Goal: Task Accomplishment & Management: Manage account settings

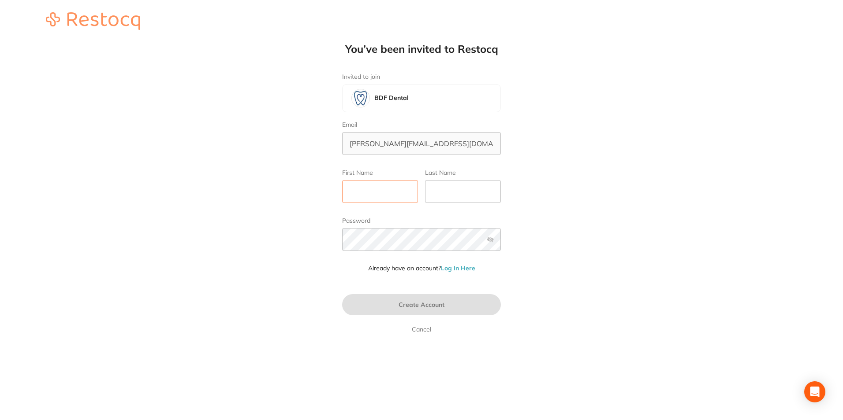
click at [398, 189] on input "First Name" at bounding box center [380, 191] width 76 height 23
type input "[PERSON_NAME]"
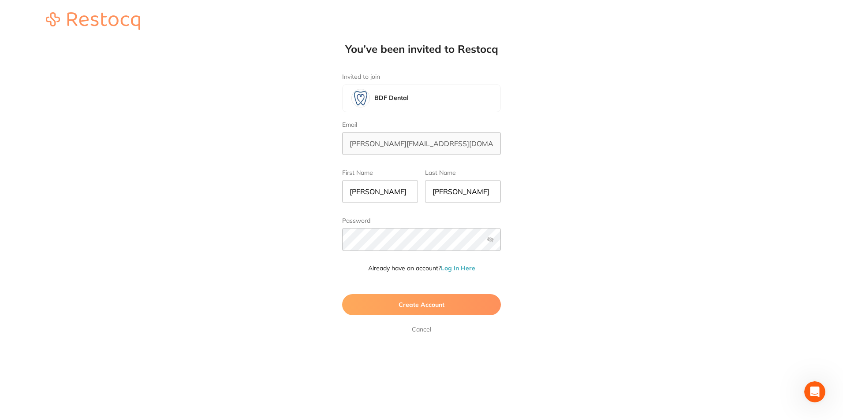
click at [469, 266] on link "Log In Here" at bounding box center [458, 268] width 34 height 8
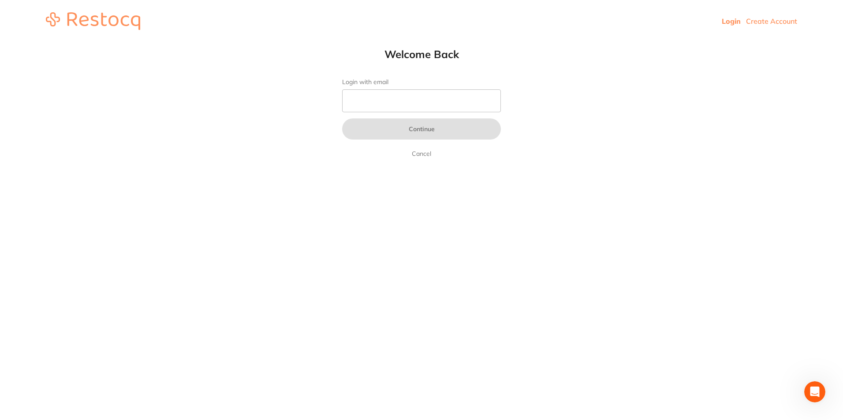
type input "[PERSON_NAME][EMAIL_ADDRESS][DOMAIN_NAME]"
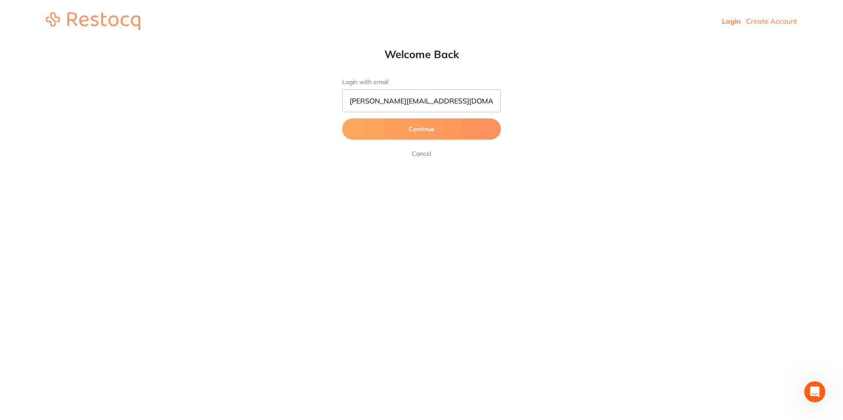
click at [439, 123] on button "Continue" at bounding box center [421, 129] width 159 height 21
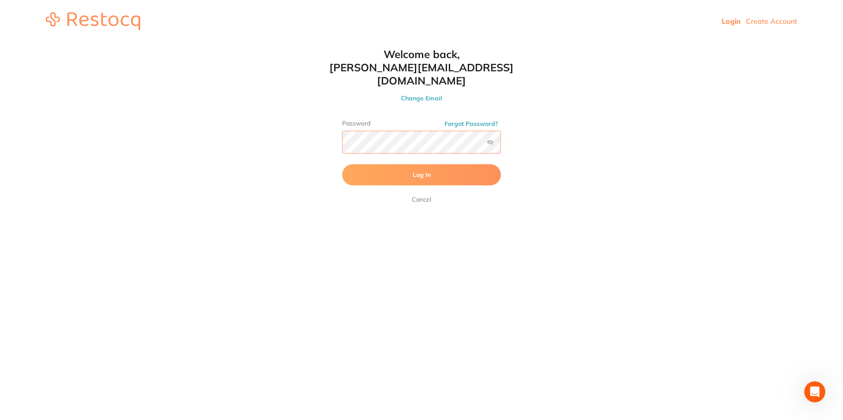
click at [342, 164] on button "Log In" at bounding box center [421, 174] width 159 height 21
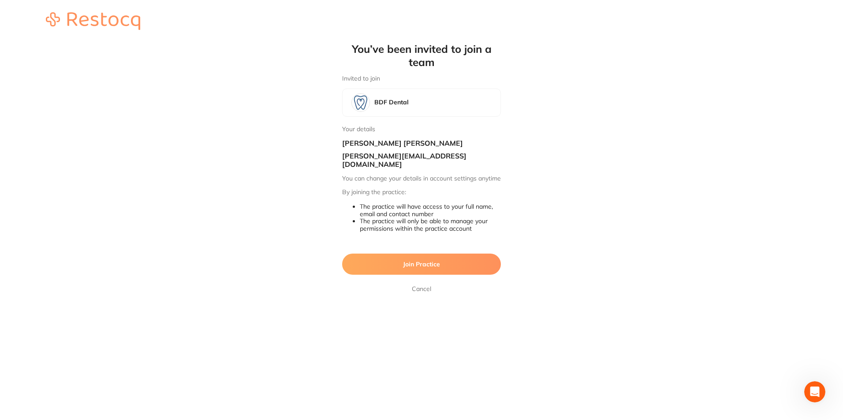
click at [440, 264] on button "Join Practice" at bounding box center [421, 264] width 159 height 21
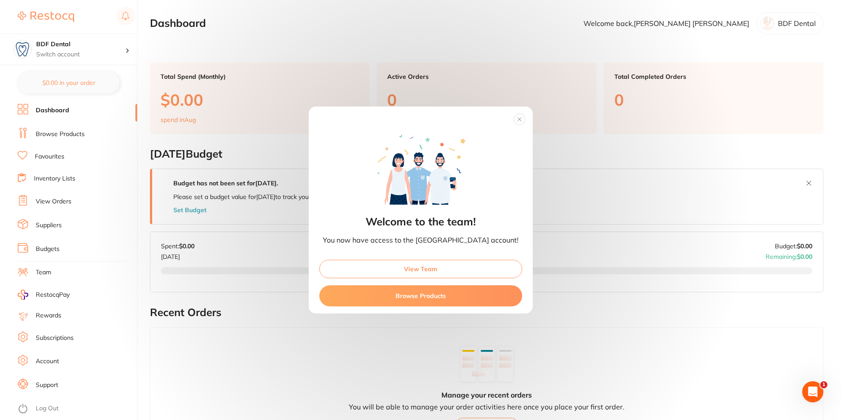
click at [517, 119] on icon at bounding box center [519, 120] width 4 height 4
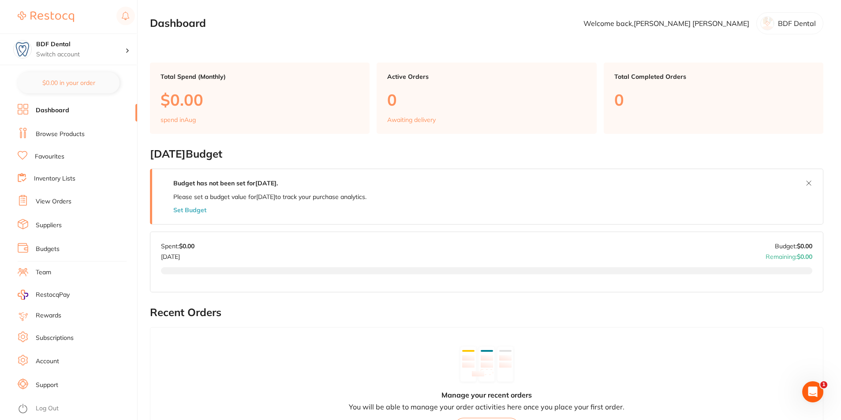
click at [67, 268] on li "Team" at bounding box center [77, 272] width 119 height 13
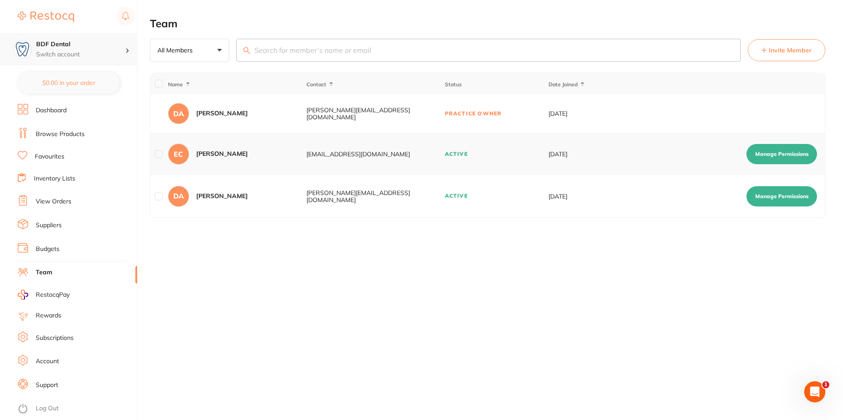
click at [56, 43] on h4 "BDF Dental" at bounding box center [80, 44] width 89 height 9
click at [73, 82] on div "[PERSON_NAME] Reserve Dental" at bounding box center [68, 76] width 123 height 31
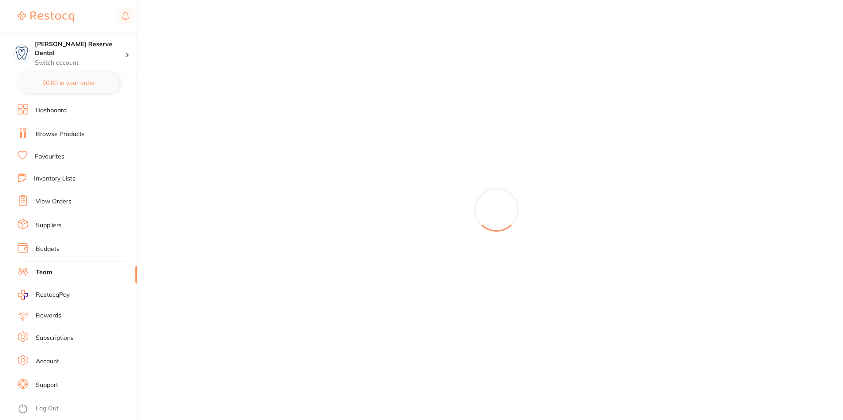
checkbox input "false"
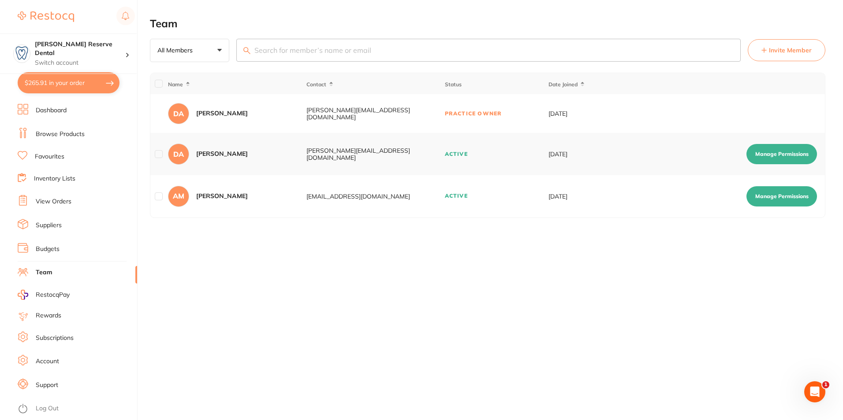
click at [56, 402] on li "Log Out" at bounding box center [76, 408] width 117 height 13
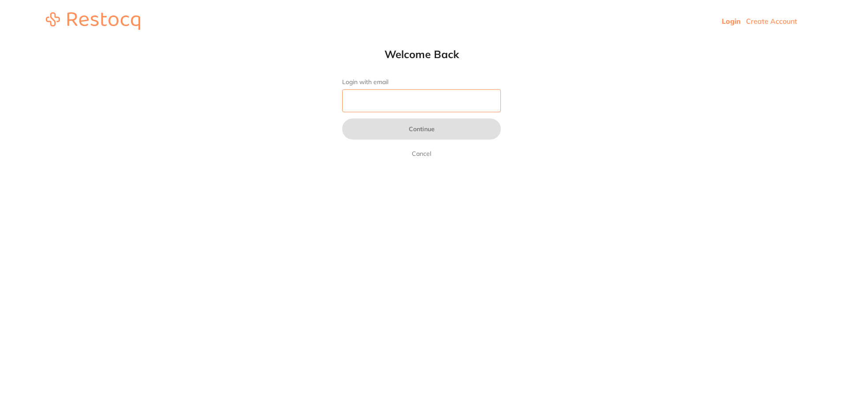
click at [366, 95] on input "Login with email" at bounding box center [421, 100] width 159 height 23
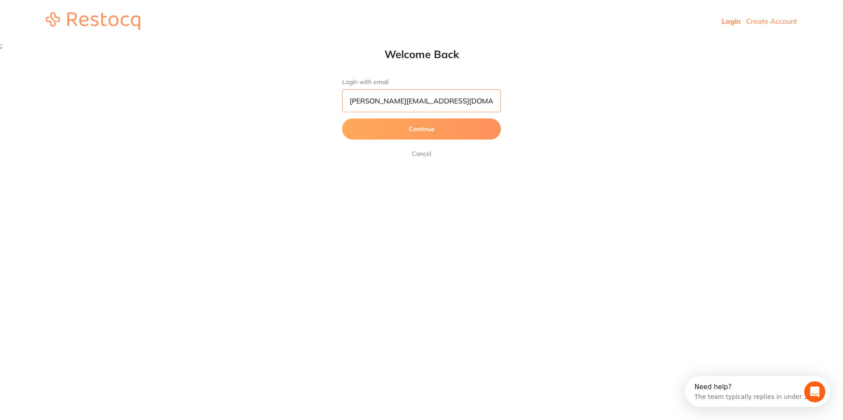
type input "[PERSON_NAME][EMAIL_ADDRESS][DOMAIN_NAME]"
click at [342, 119] on button "Continue" at bounding box center [421, 129] width 159 height 21
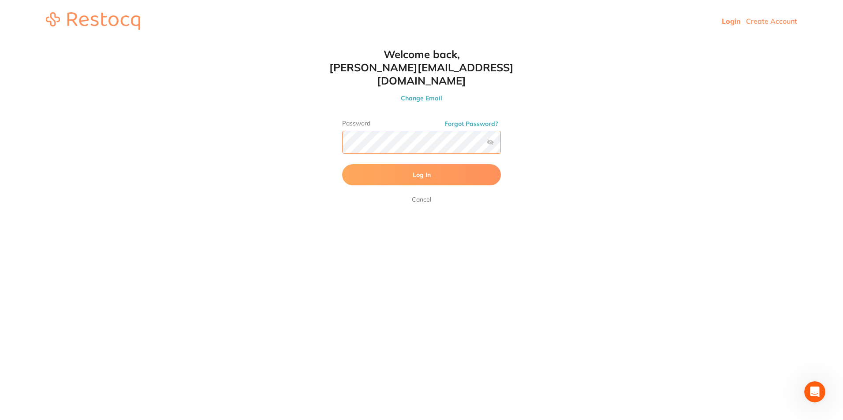
click at [342, 164] on button "Log In" at bounding box center [421, 174] width 159 height 21
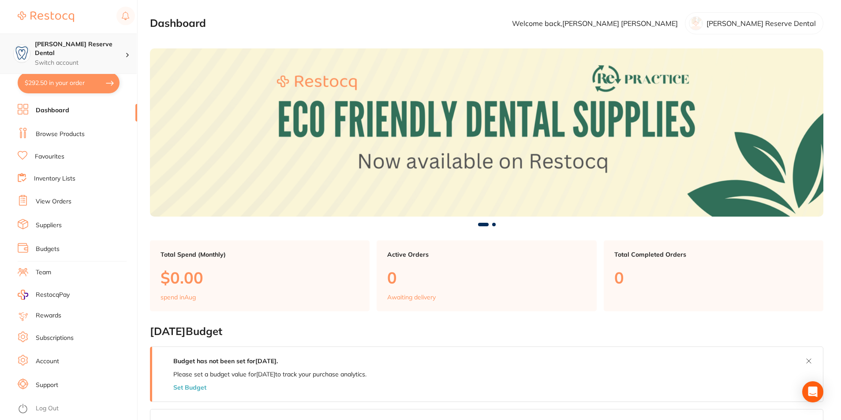
click at [100, 59] on p "Switch account" at bounding box center [80, 63] width 90 height 9
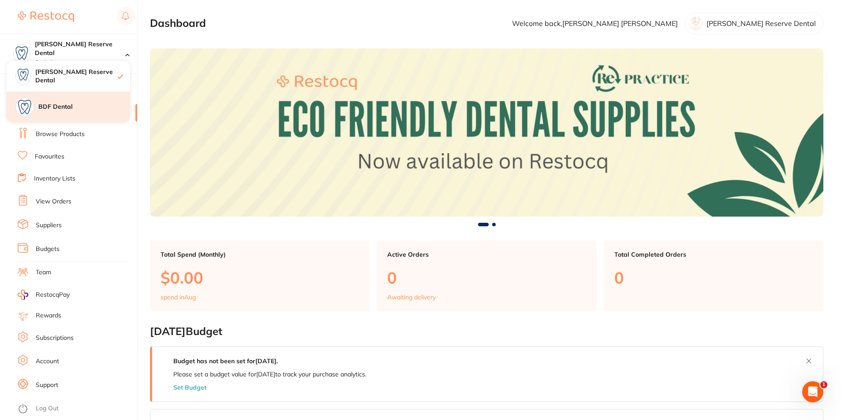
click at [93, 109] on h4 "BDF Dental" at bounding box center [84, 107] width 92 height 9
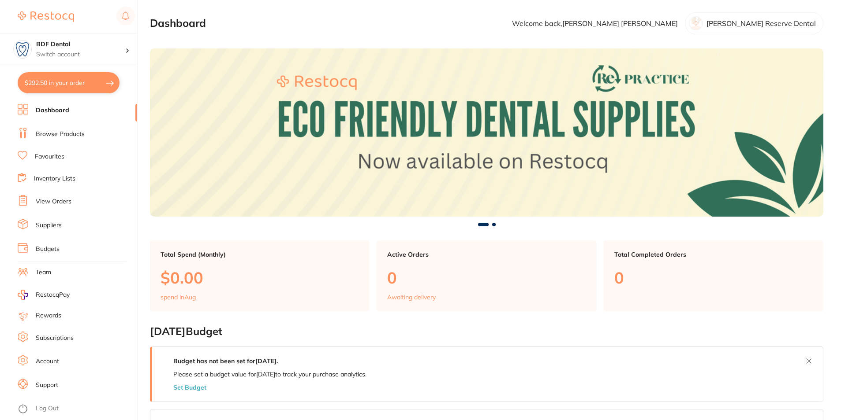
checkbox input "true"
